Goal: Communication & Community: Answer question/provide support

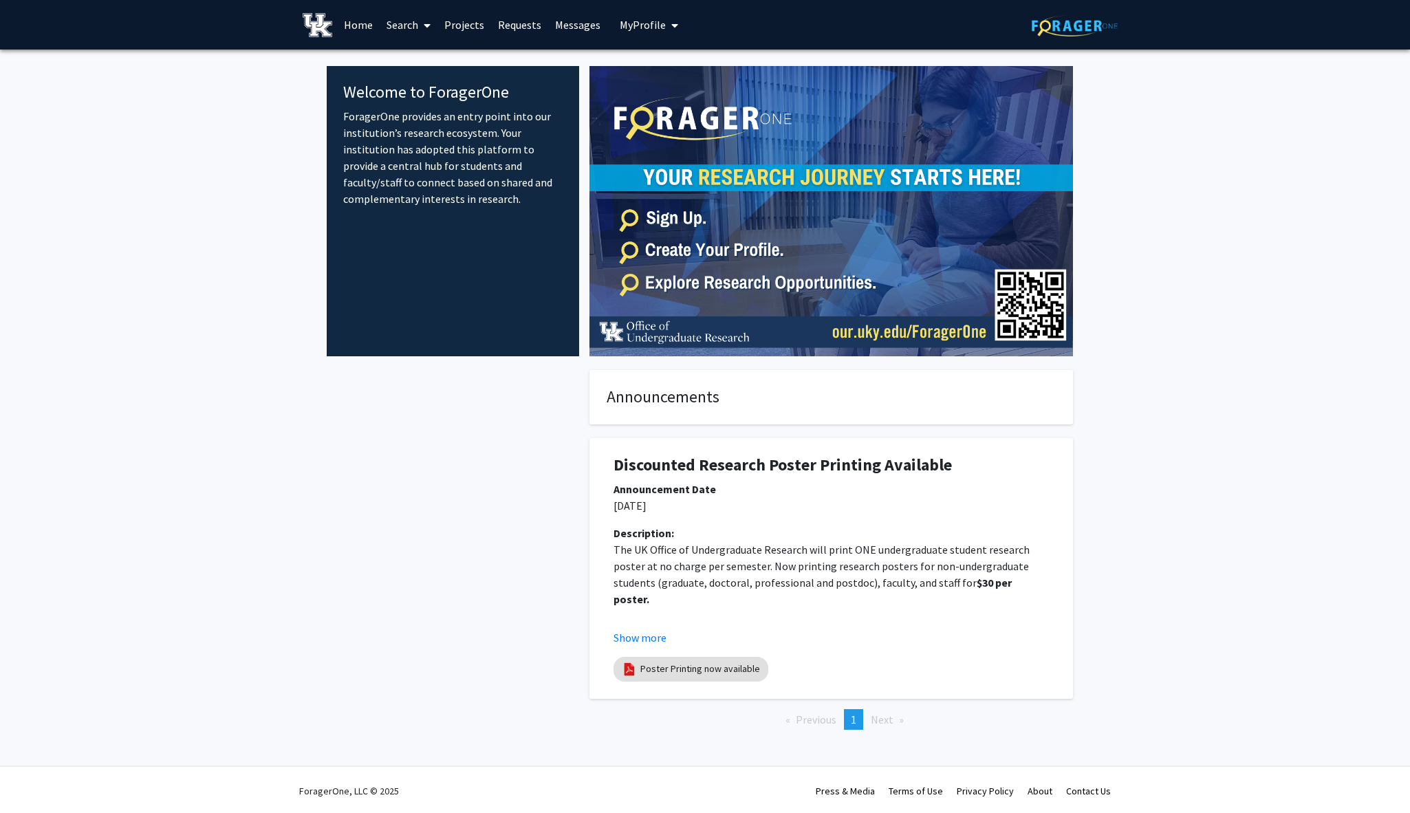
click at [570, 24] on link "Messages" at bounding box center [577, 25] width 59 height 48
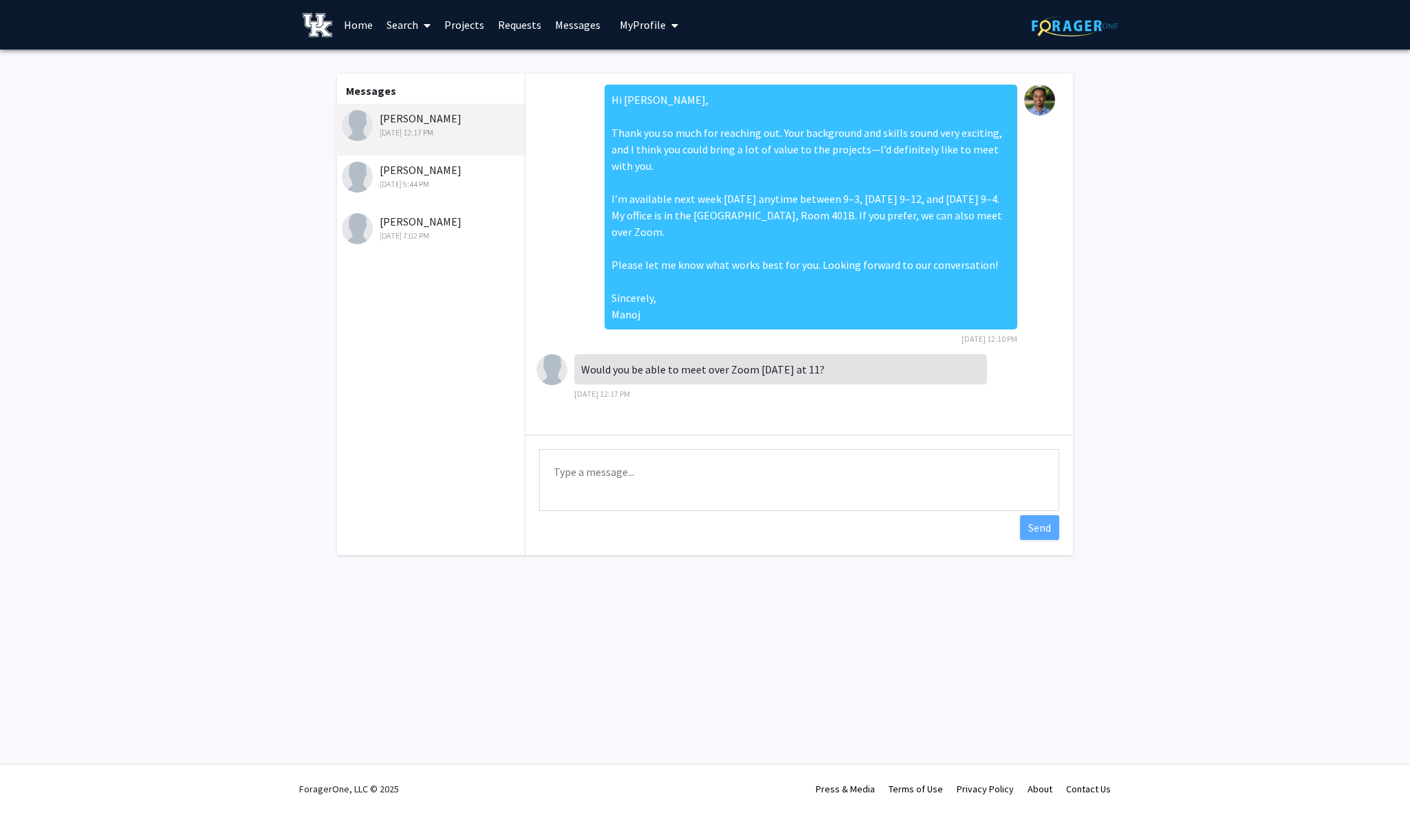
click at [746, 473] on textarea "Type a message" at bounding box center [799, 480] width 520 height 62
type textarea "[DATE] 11 am sounds good. Can you provide me your email so that i can send you …"
click at [1041, 529] on button "Send" at bounding box center [1039, 527] width 39 height 25
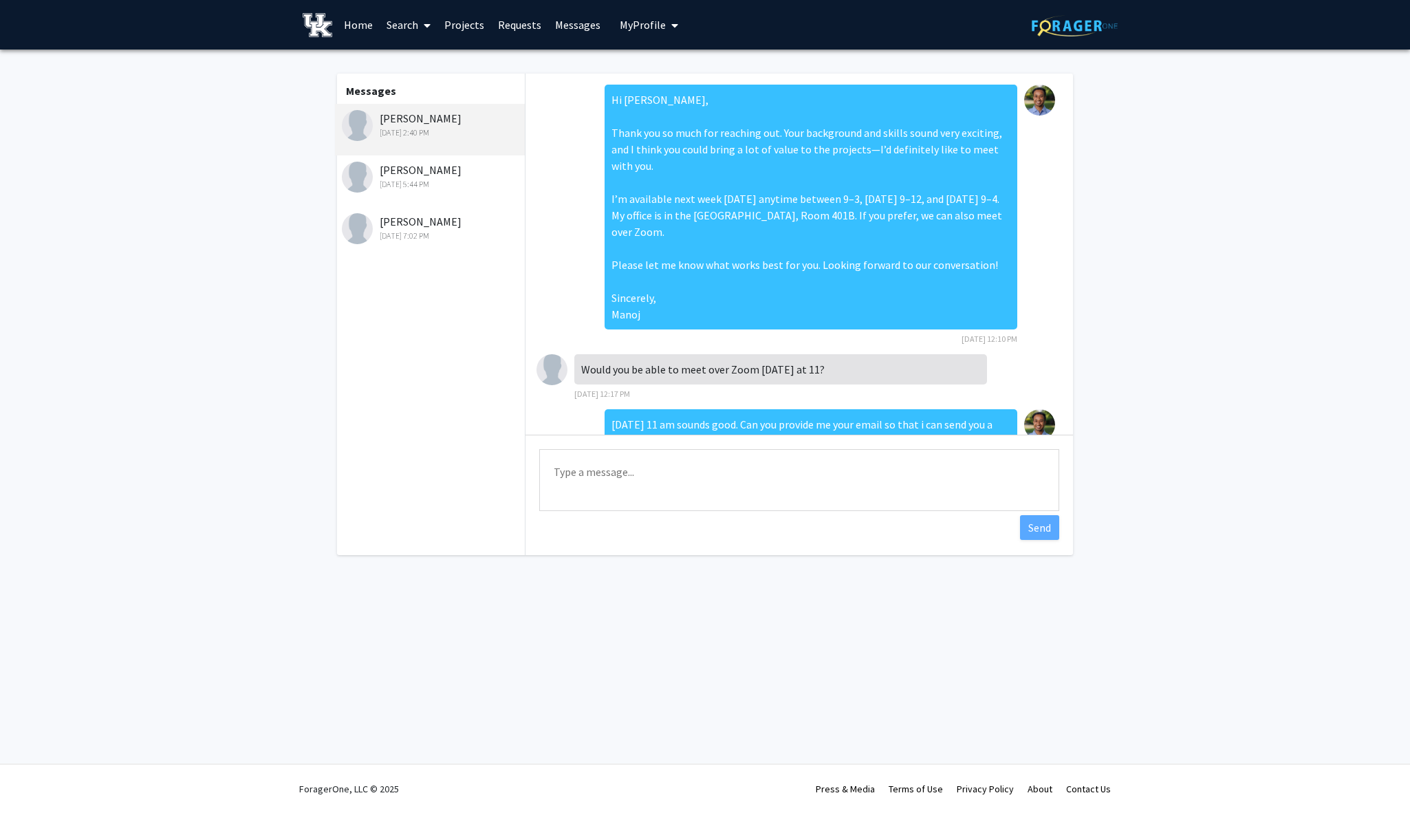
click at [365, 28] on link "Home" at bounding box center [358, 25] width 43 height 48
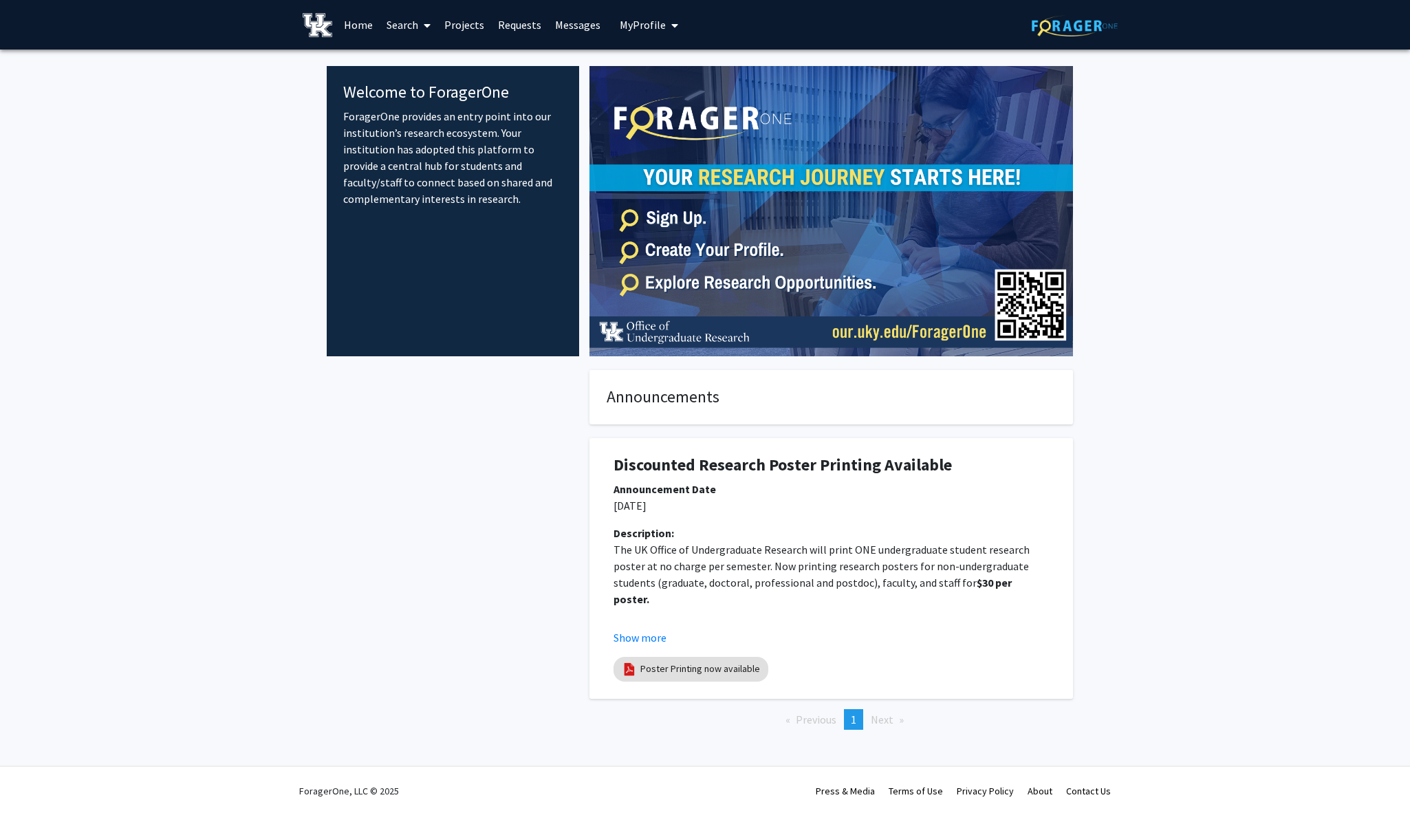
click at [562, 26] on link "Messages" at bounding box center [577, 25] width 59 height 48
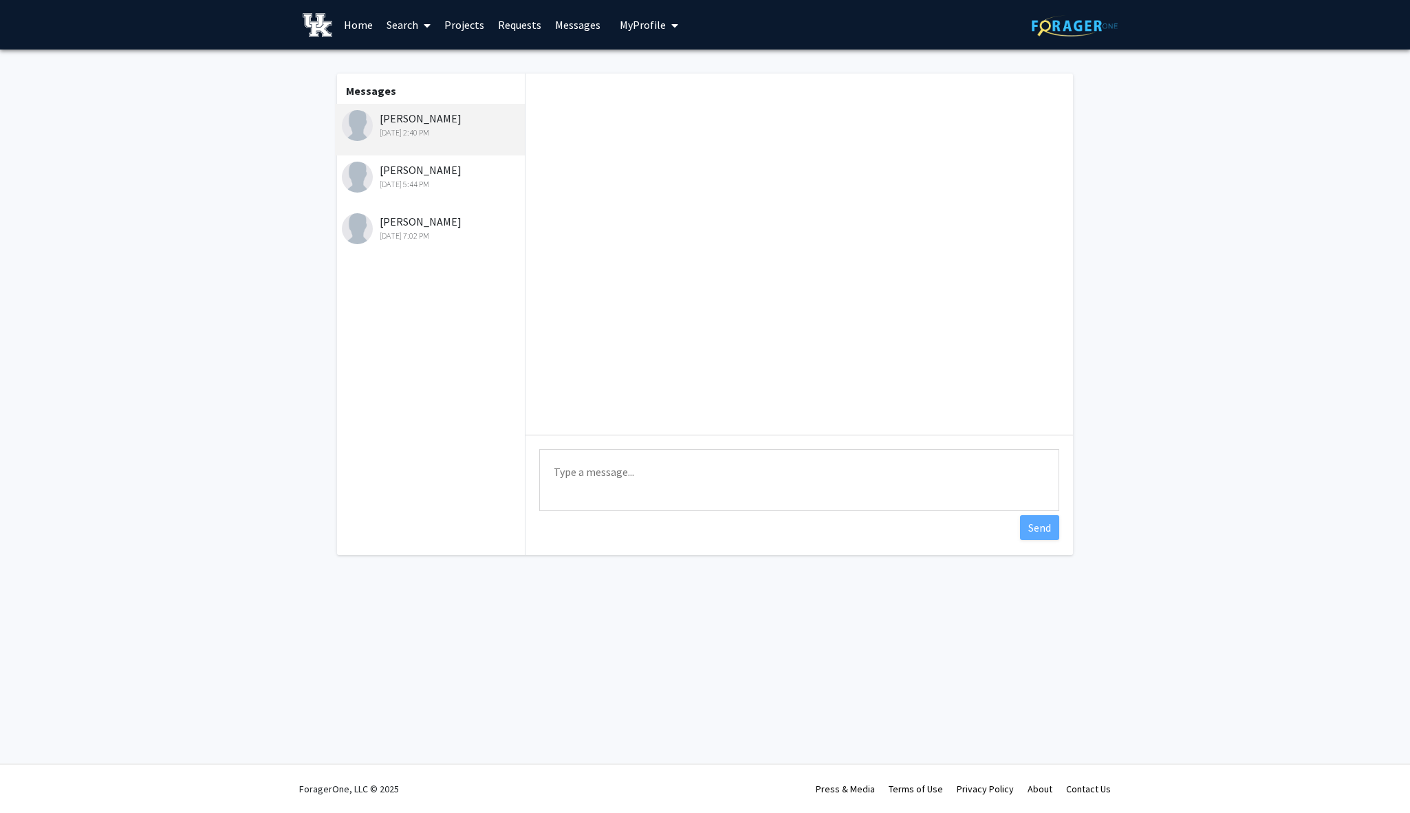
scroll to position [57, 0]
